Goal: Navigation & Orientation: Find specific page/section

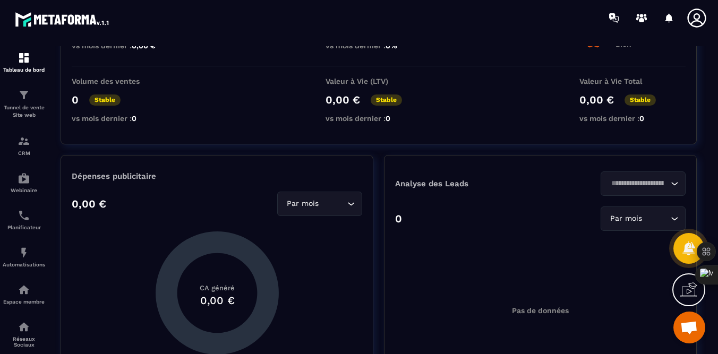
scroll to position [130, 0]
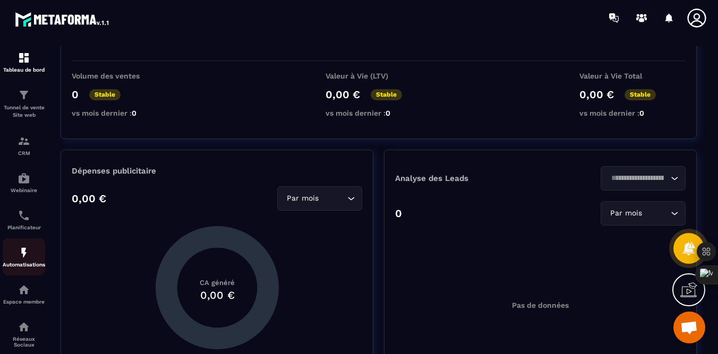
click at [27, 254] on img at bounding box center [24, 252] width 13 height 13
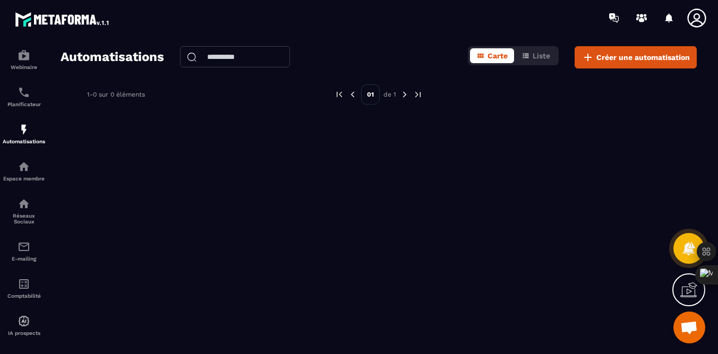
scroll to position [136, 0]
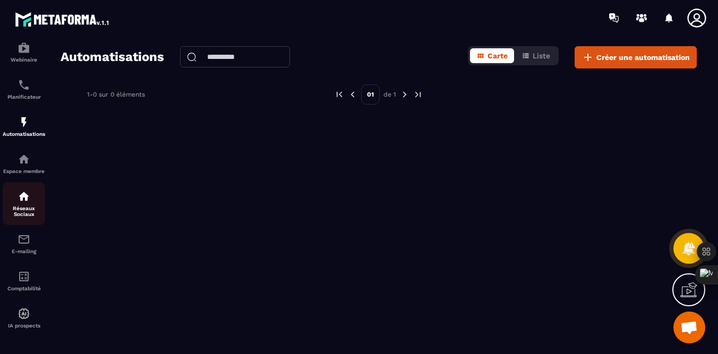
click at [24, 205] on p "Réseaux Sociaux" at bounding box center [24, 211] width 42 height 12
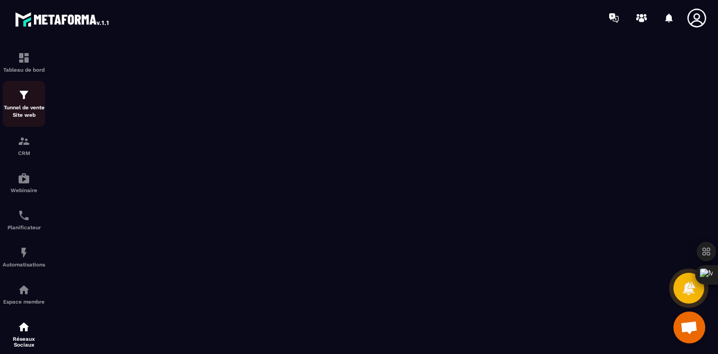
click at [25, 114] on p "Tunnel de vente Site web" at bounding box center [24, 111] width 42 height 15
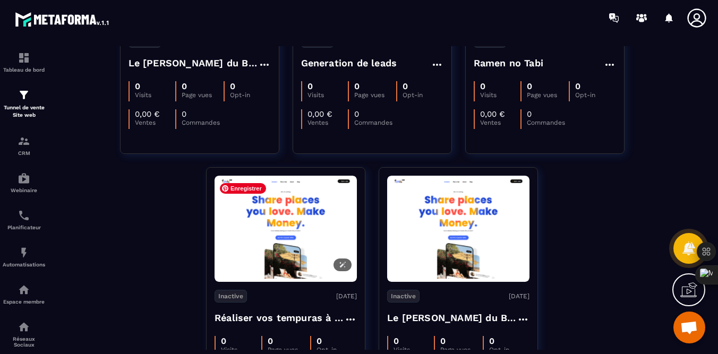
scroll to position [215, 0]
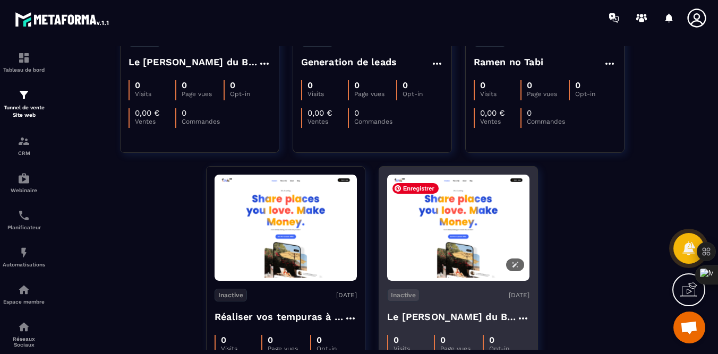
click at [418, 259] on img at bounding box center [458, 228] width 142 height 100
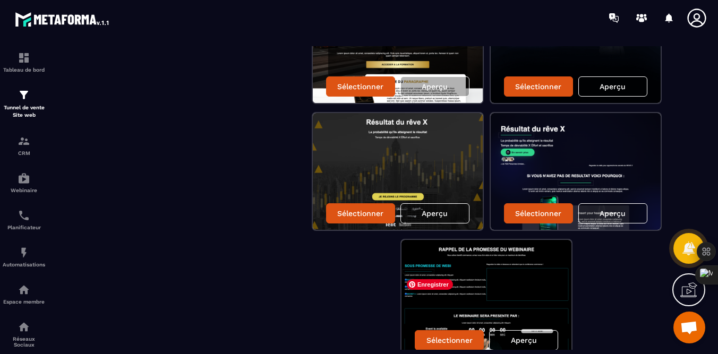
scroll to position [452, 0]
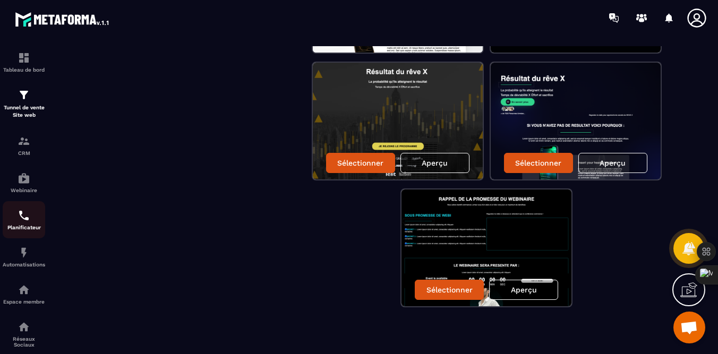
click at [28, 224] on div "Planificateur" at bounding box center [24, 219] width 42 height 21
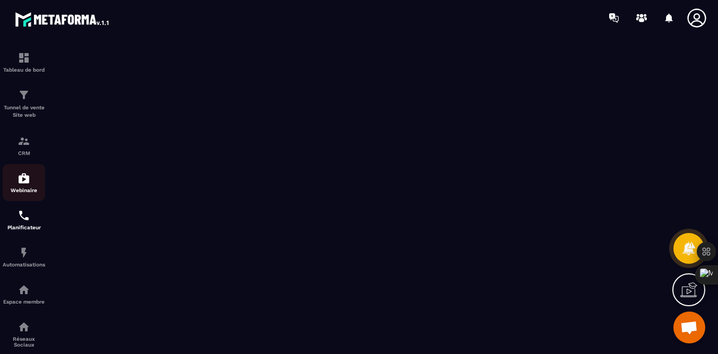
click at [26, 180] on img at bounding box center [24, 178] width 13 height 13
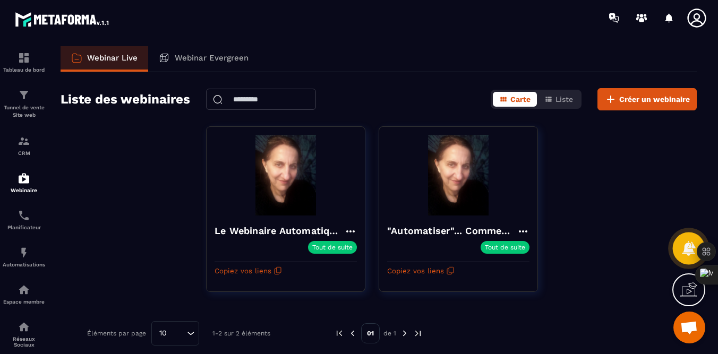
click at [691, 248] on icon at bounding box center [688, 248] width 13 height 14
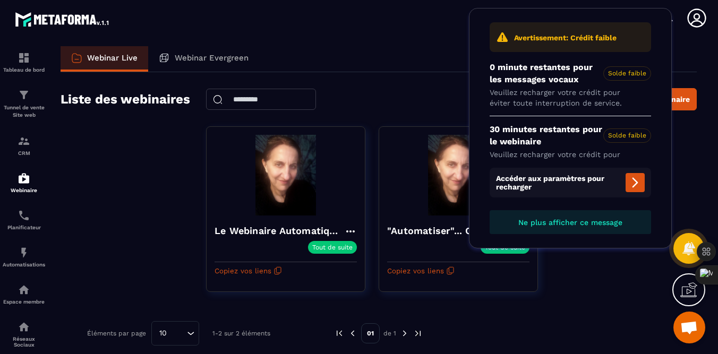
click at [691, 161] on div "Le Webinaire Automatique Tout de suite Copiez vos liens "Automatiser"... Commen…" at bounding box center [379, 215] width 636 height 179
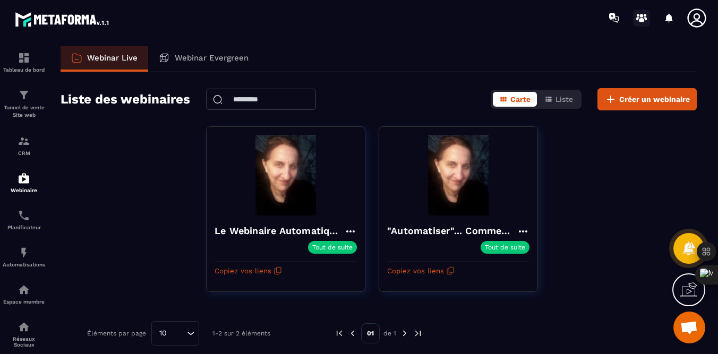
click at [642, 21] on icon at bounding box center [641, 20] width 5 height 4
